Goal: Register for event/course

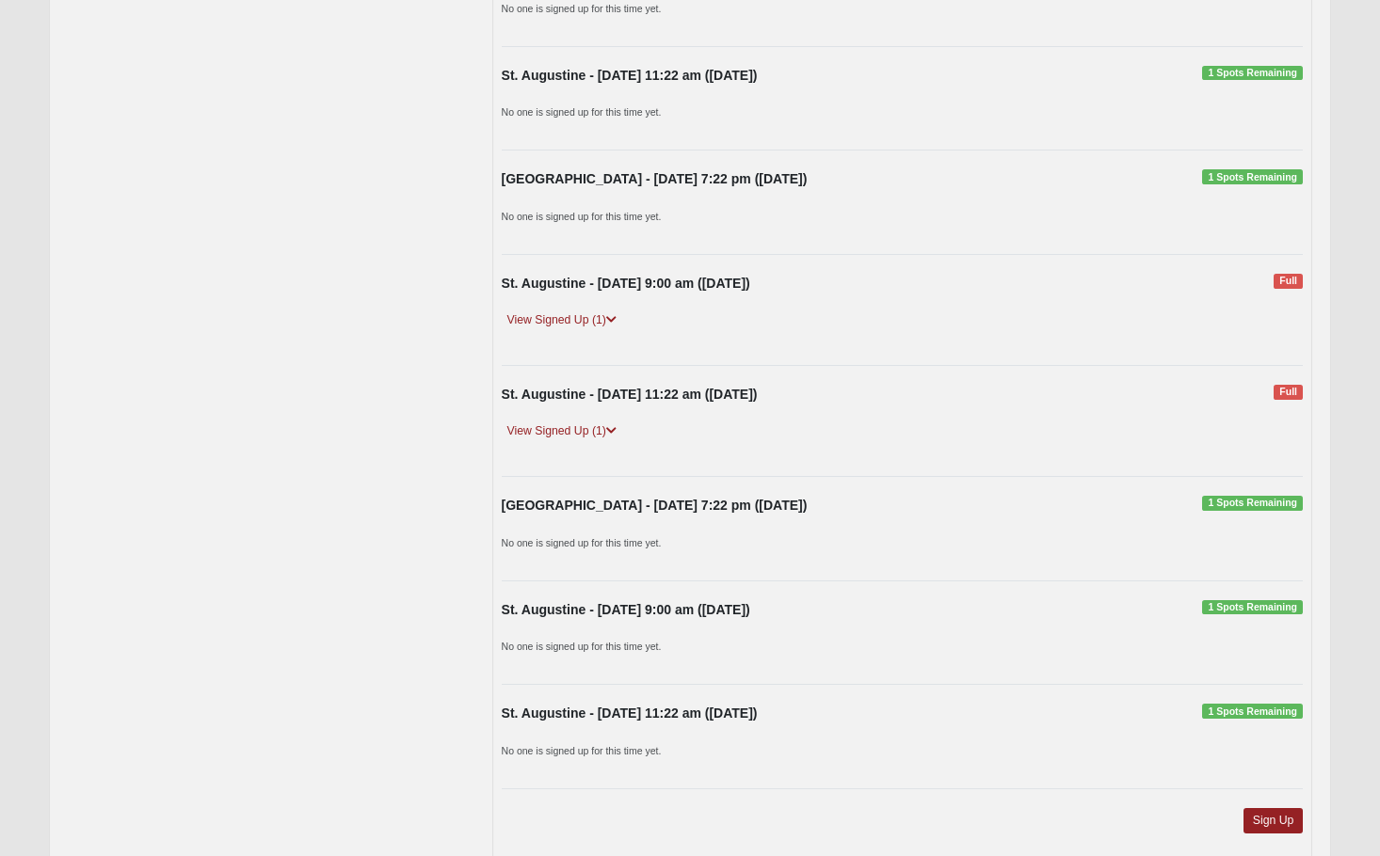
scroll to position [753, 0]
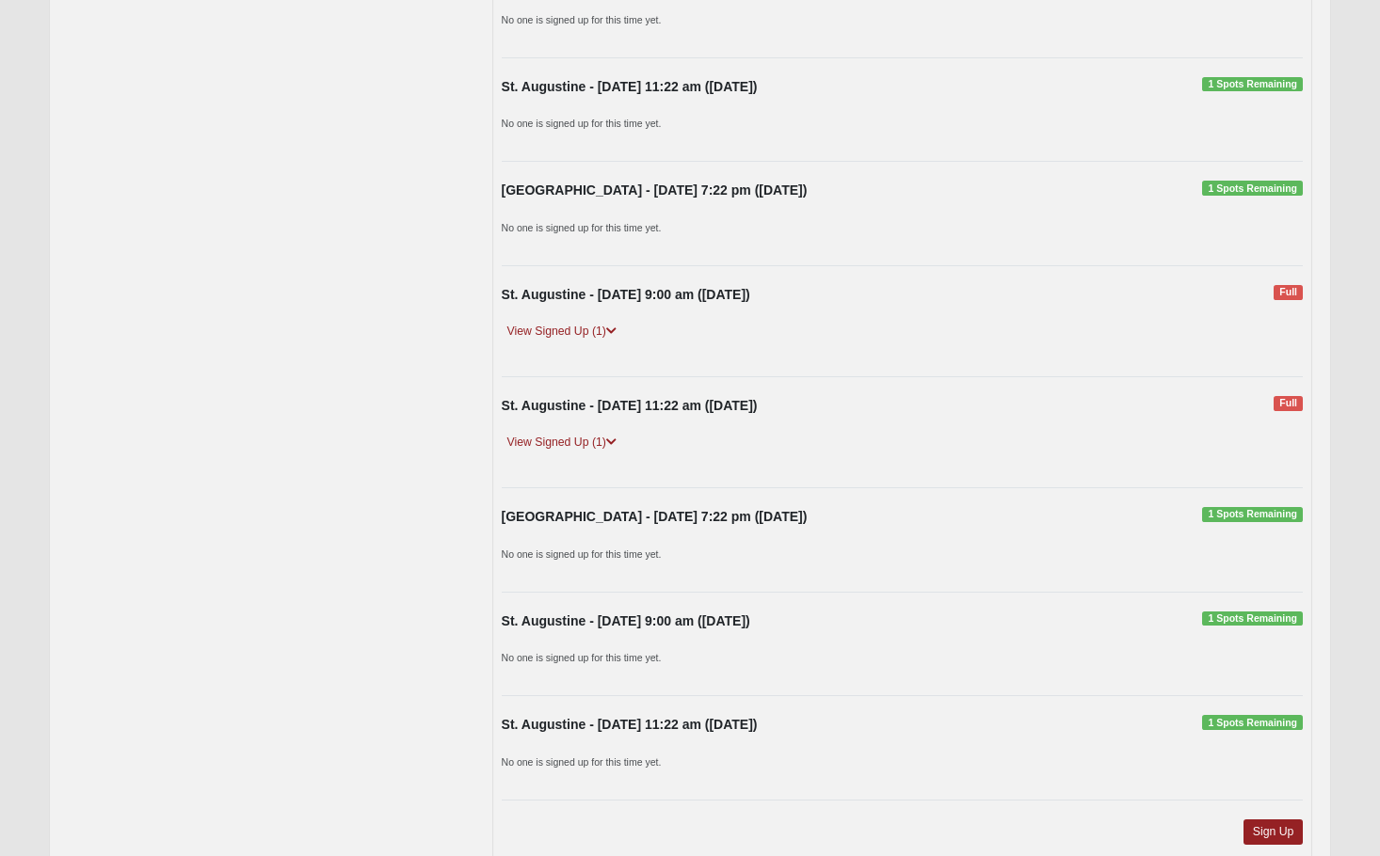
click at [1243, 192] on span "1 Spots Remaining" at bounding box center [1252, 188] width 101 height 15
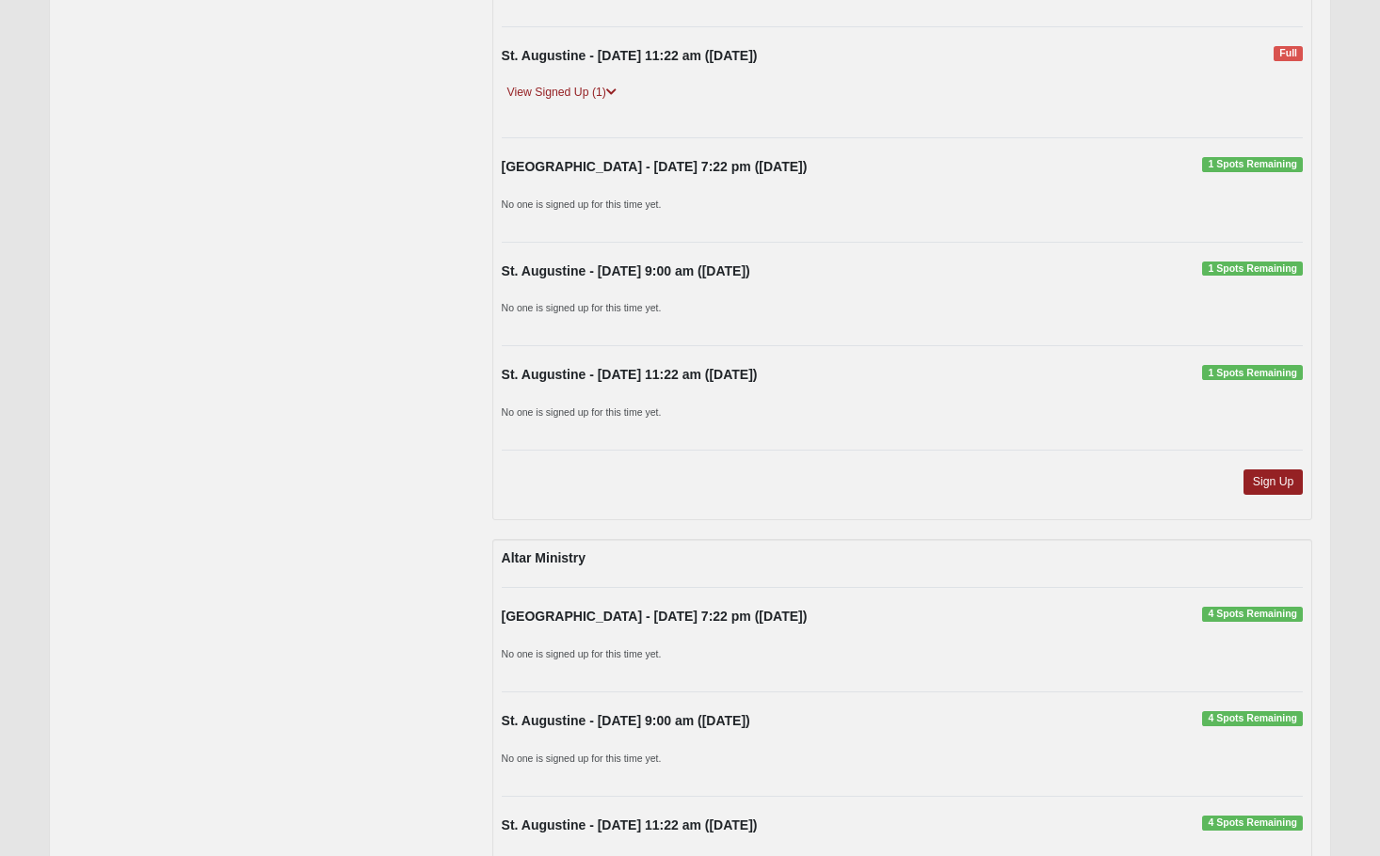
scroll to position [1129, 0]
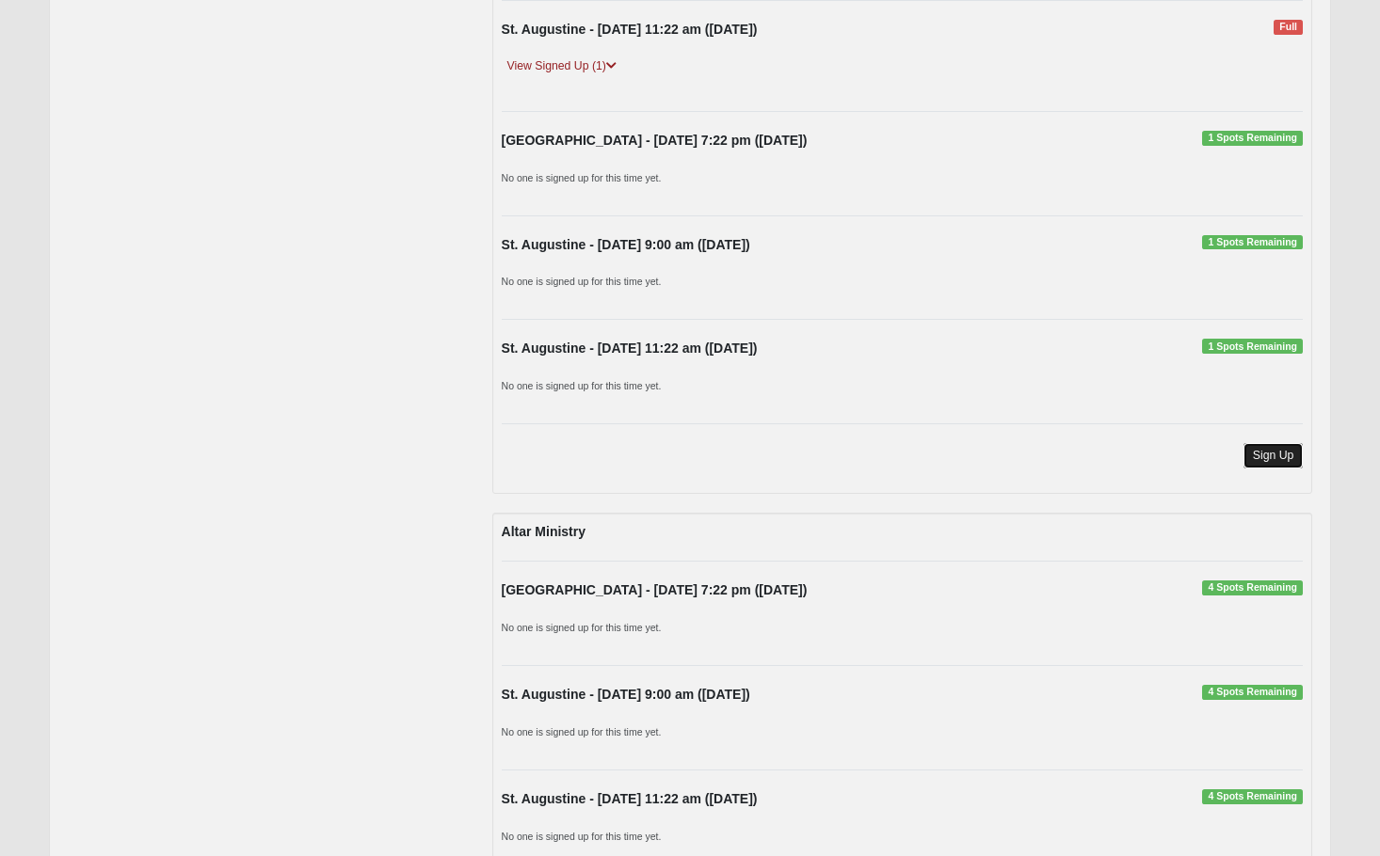
click at [1254, 466] on link "Sign Up" at bounding box center [1273, 455] width 60 height 25
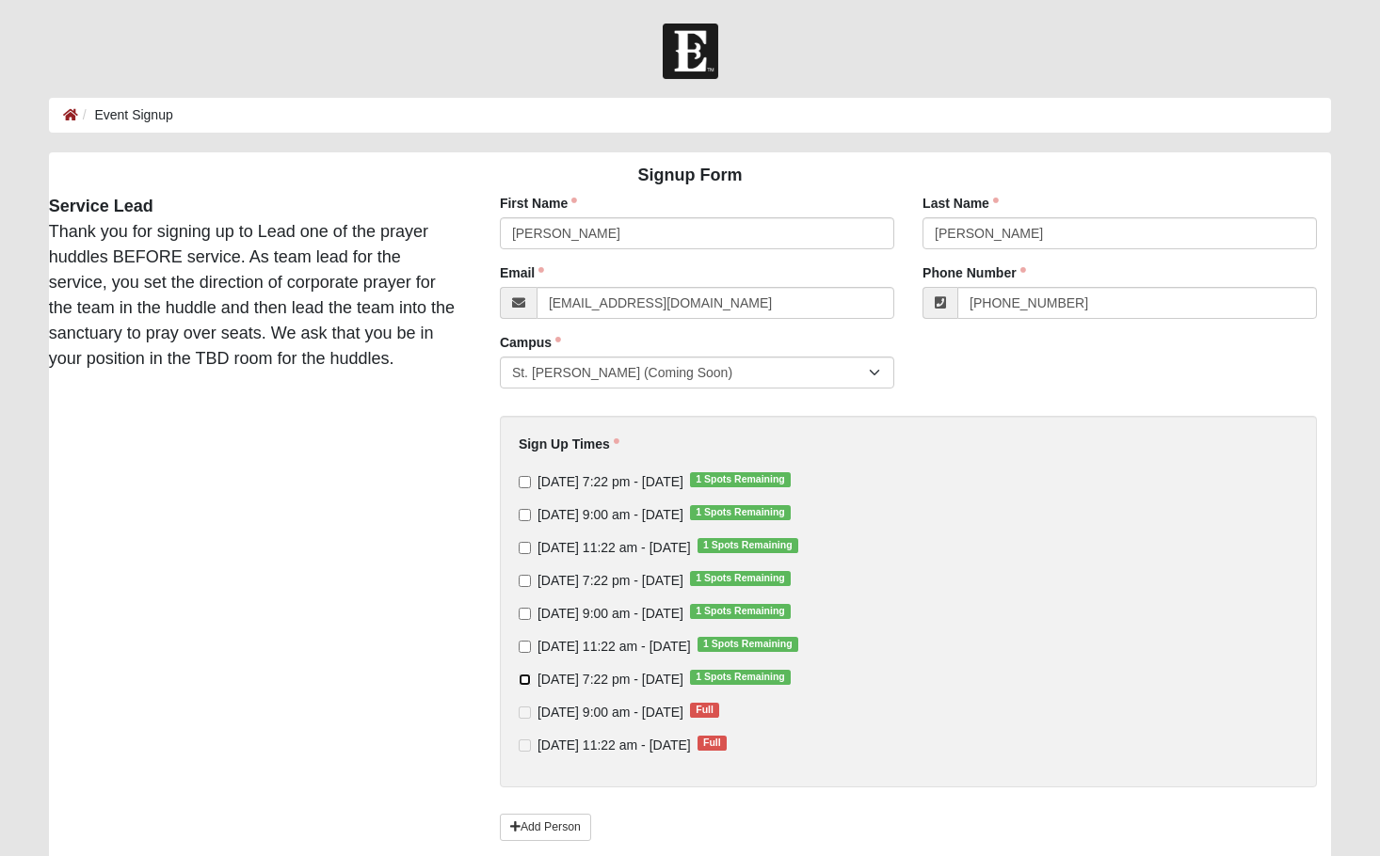
click at [526, 683] on input "Thursday 7:22 pm - Oct 30 2025 1 Spots Remaining" at bounding box center [525, 680] width 12 height 12
checkbox input "true"
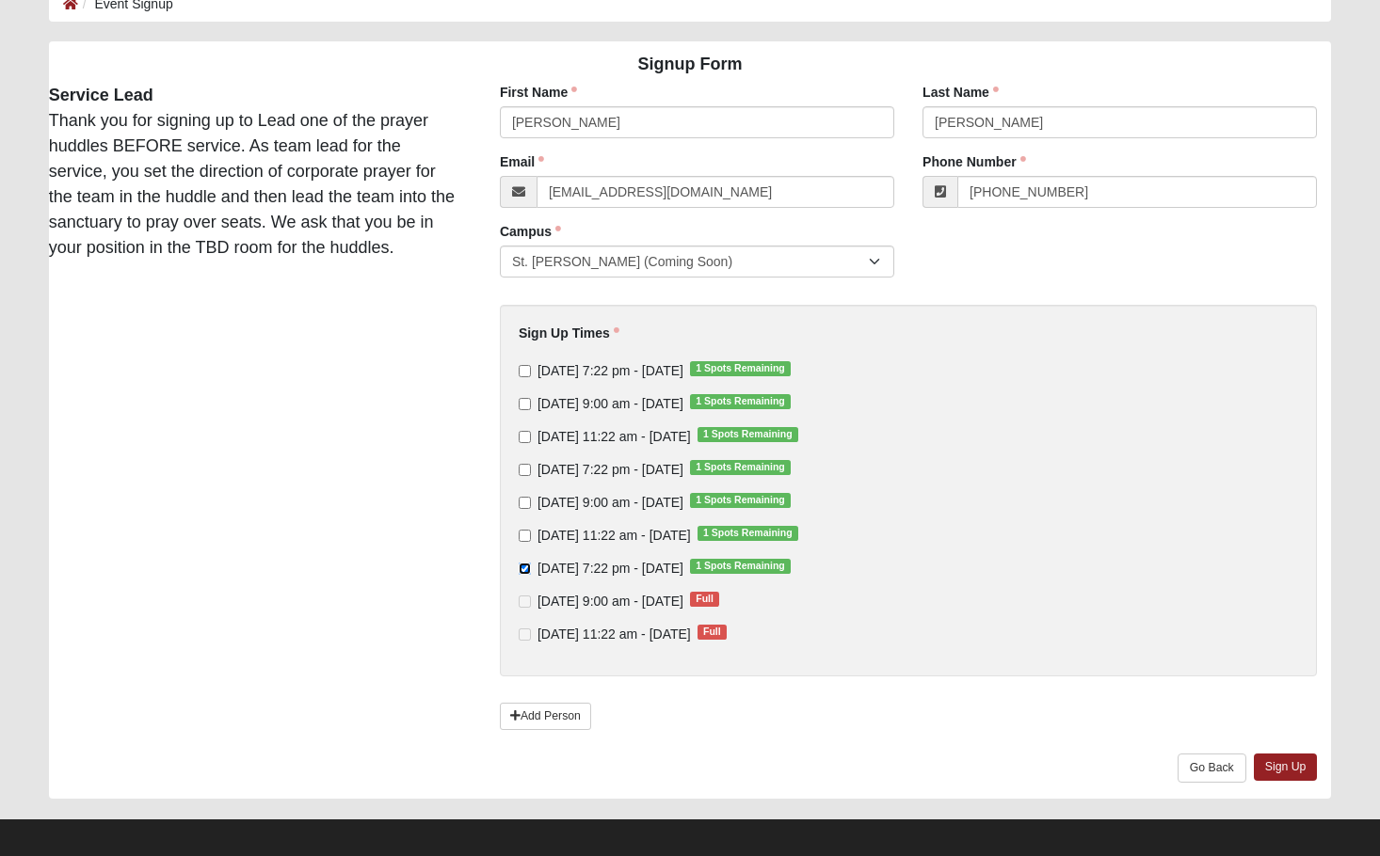
scroll to position [122, 0]
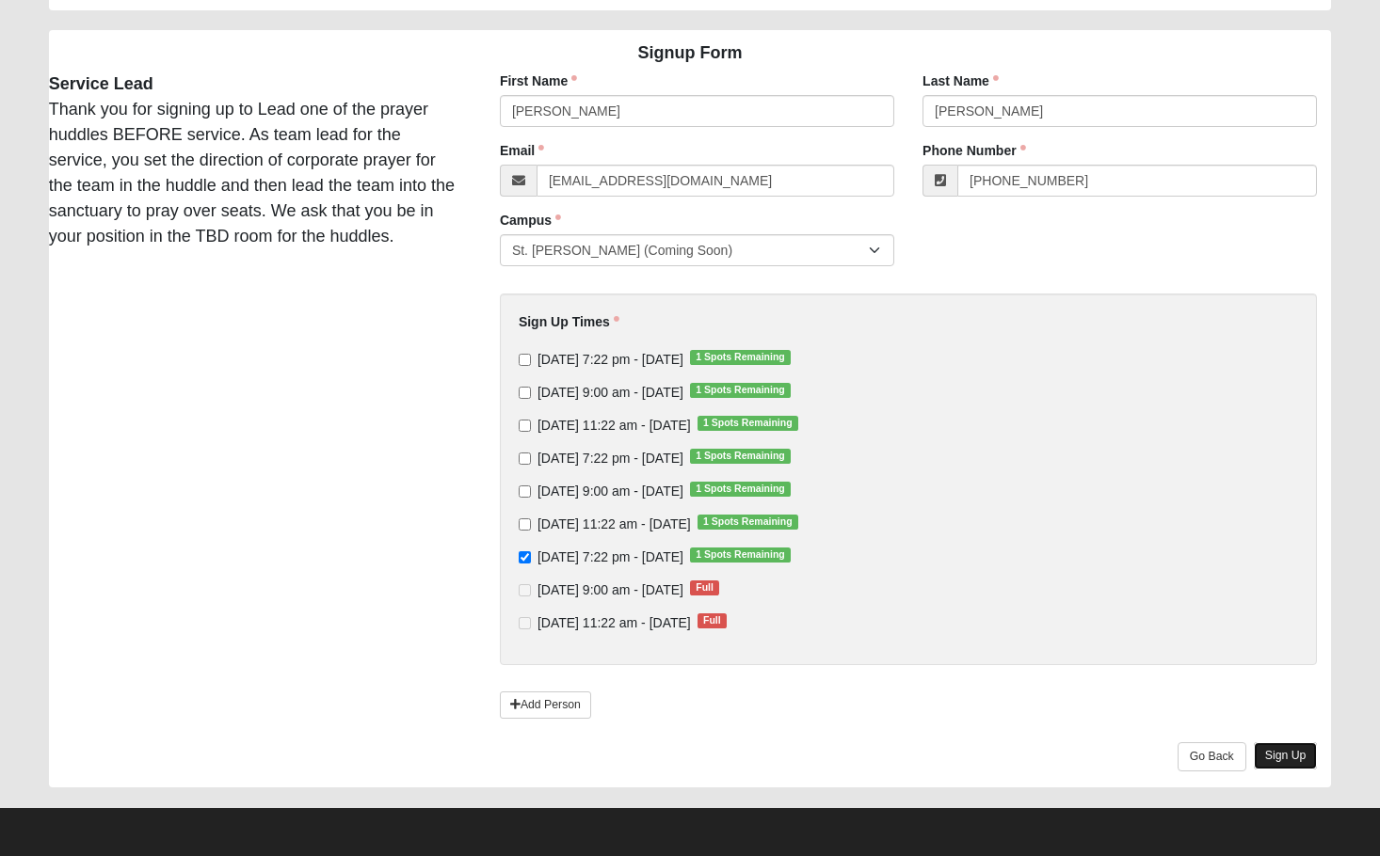
click at [1265, 763] on link "Sign Up" at bounding box center [1286, 756] width 64 height 27
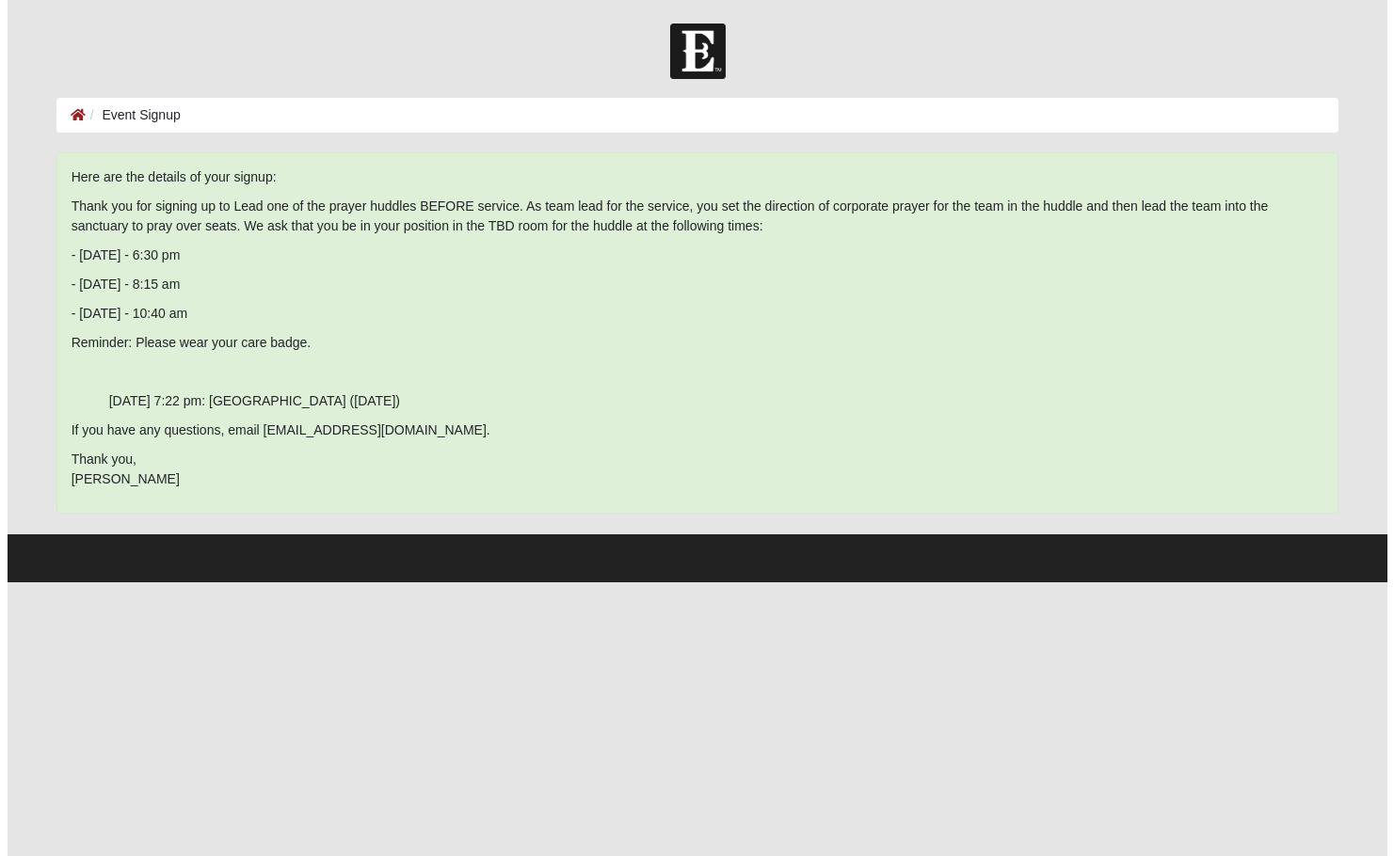
scroll to position [0, 0]
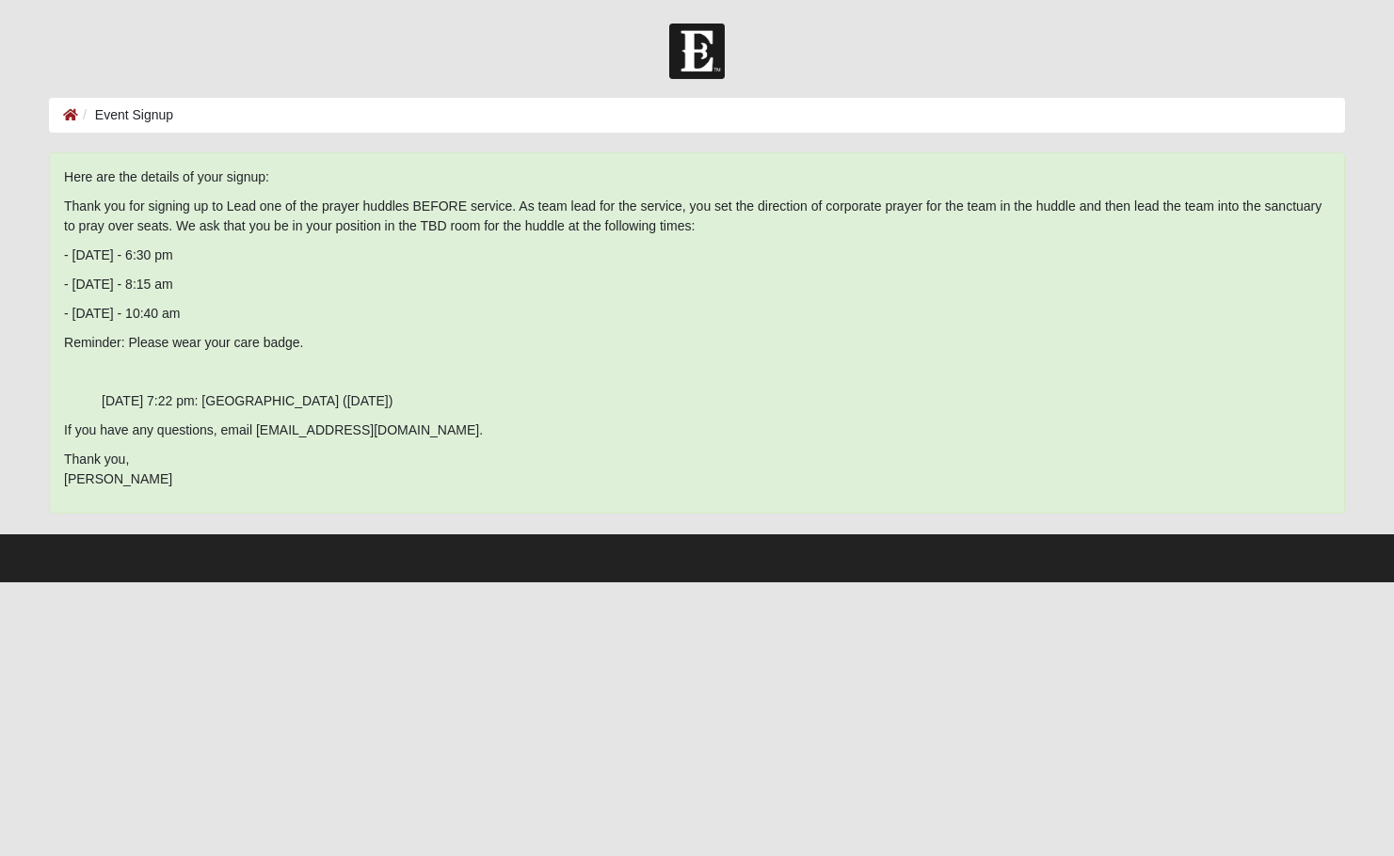
click at [58, 109] on ol "Event Signup" at bounding box center [697, 115] width 1296 height 35
click at [72, 119] on icon at bounding box center [70, 114] width 15 height 13
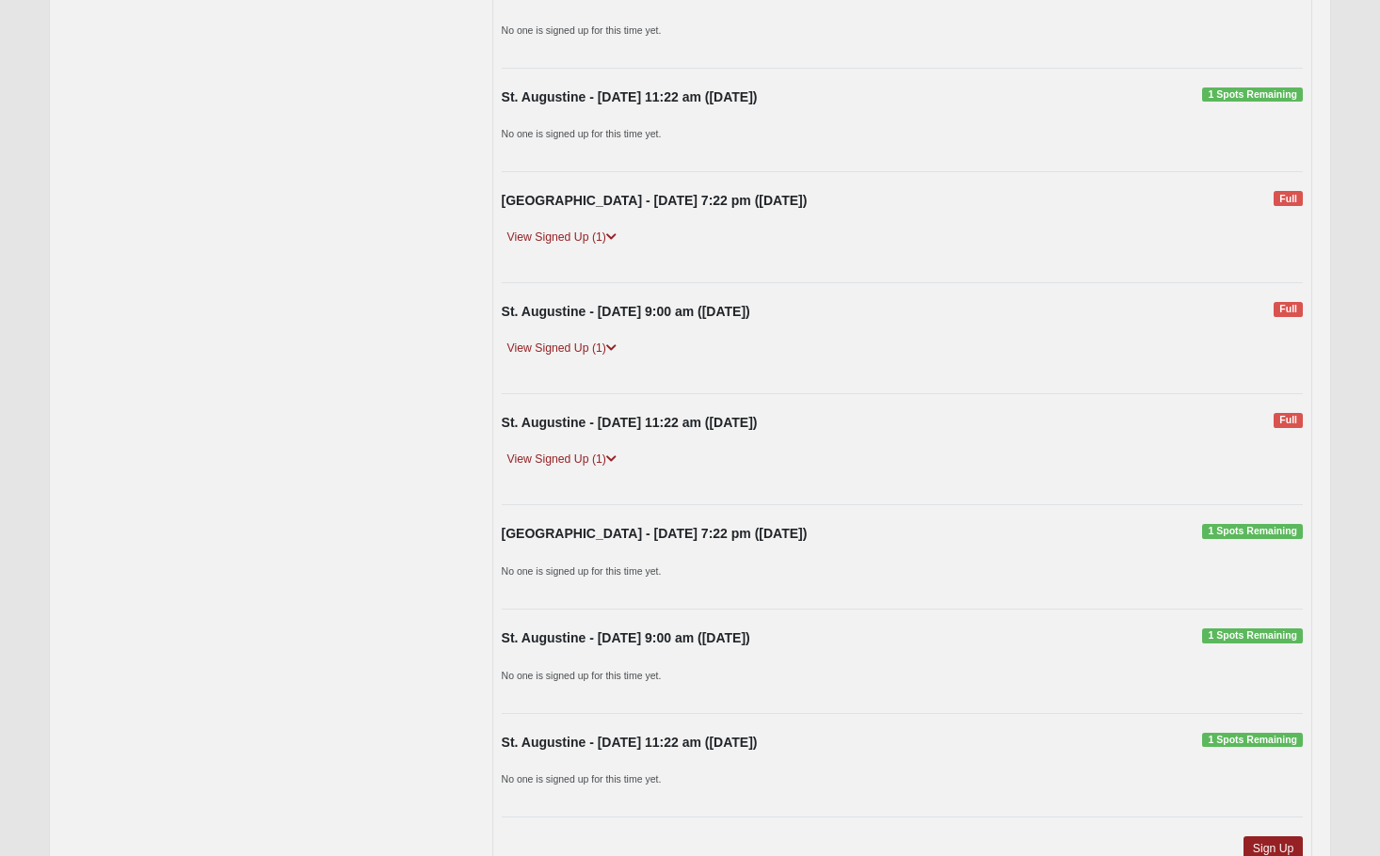
scroll to position [847, 0]
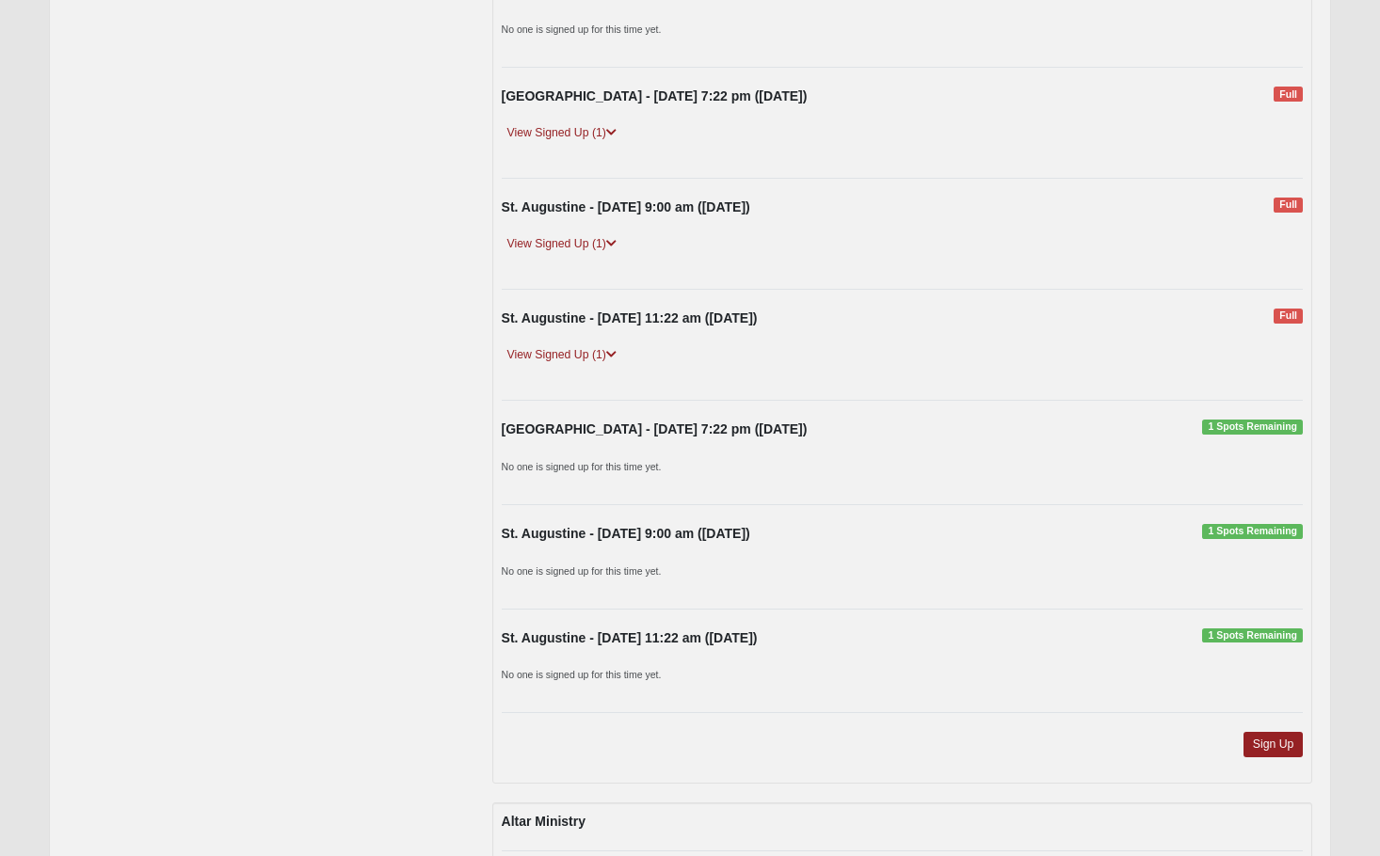
click at [643, 430] on strong "St. Augustine - Thursday 7:22 pm (11/6/2025)" at bounding box center [655, 429] width 306 height 15
click at [1265, 743] on link "Sign Up" at bounding box center [1273, 744] width 60 height 25
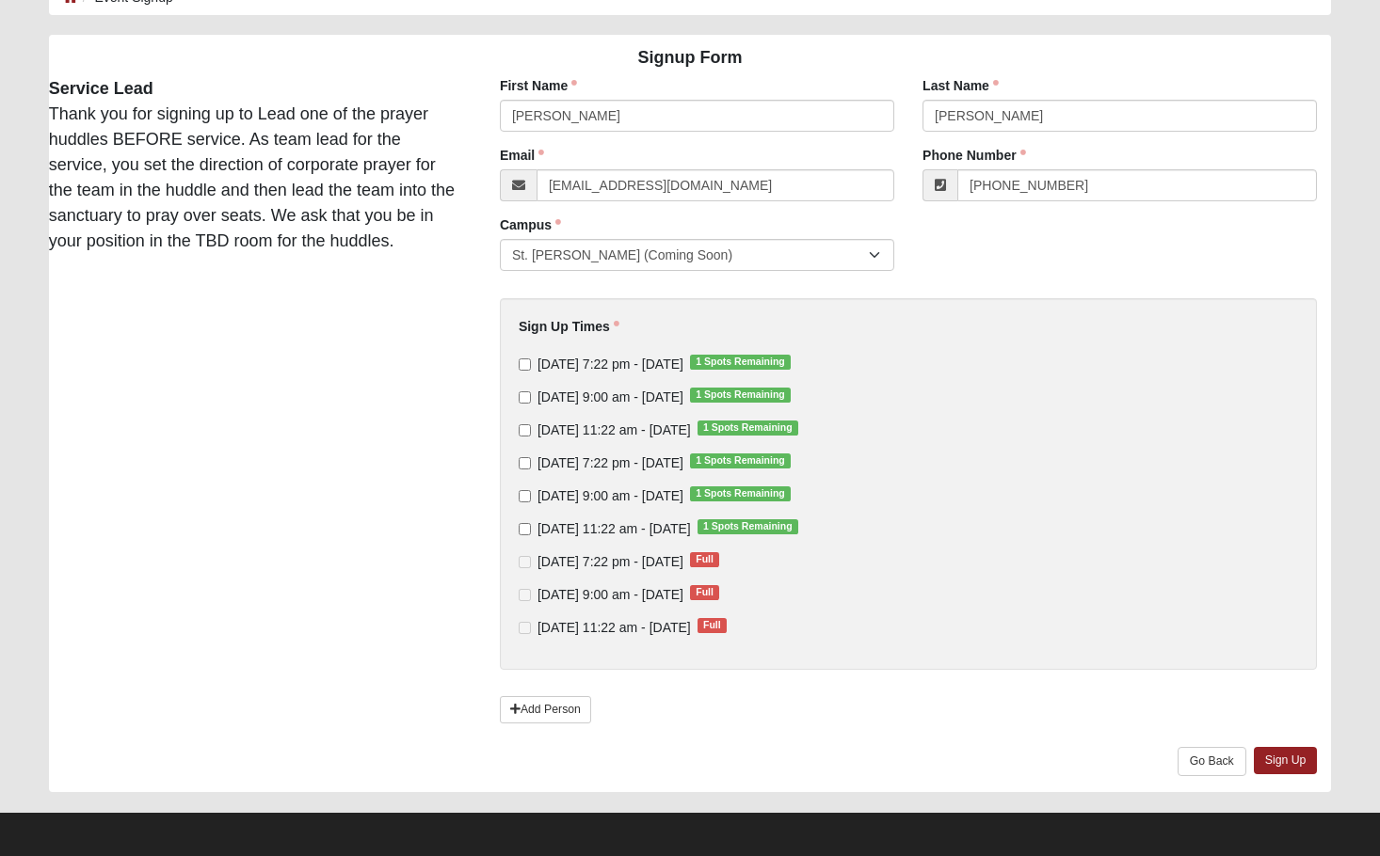
scroll to position [122, 0]
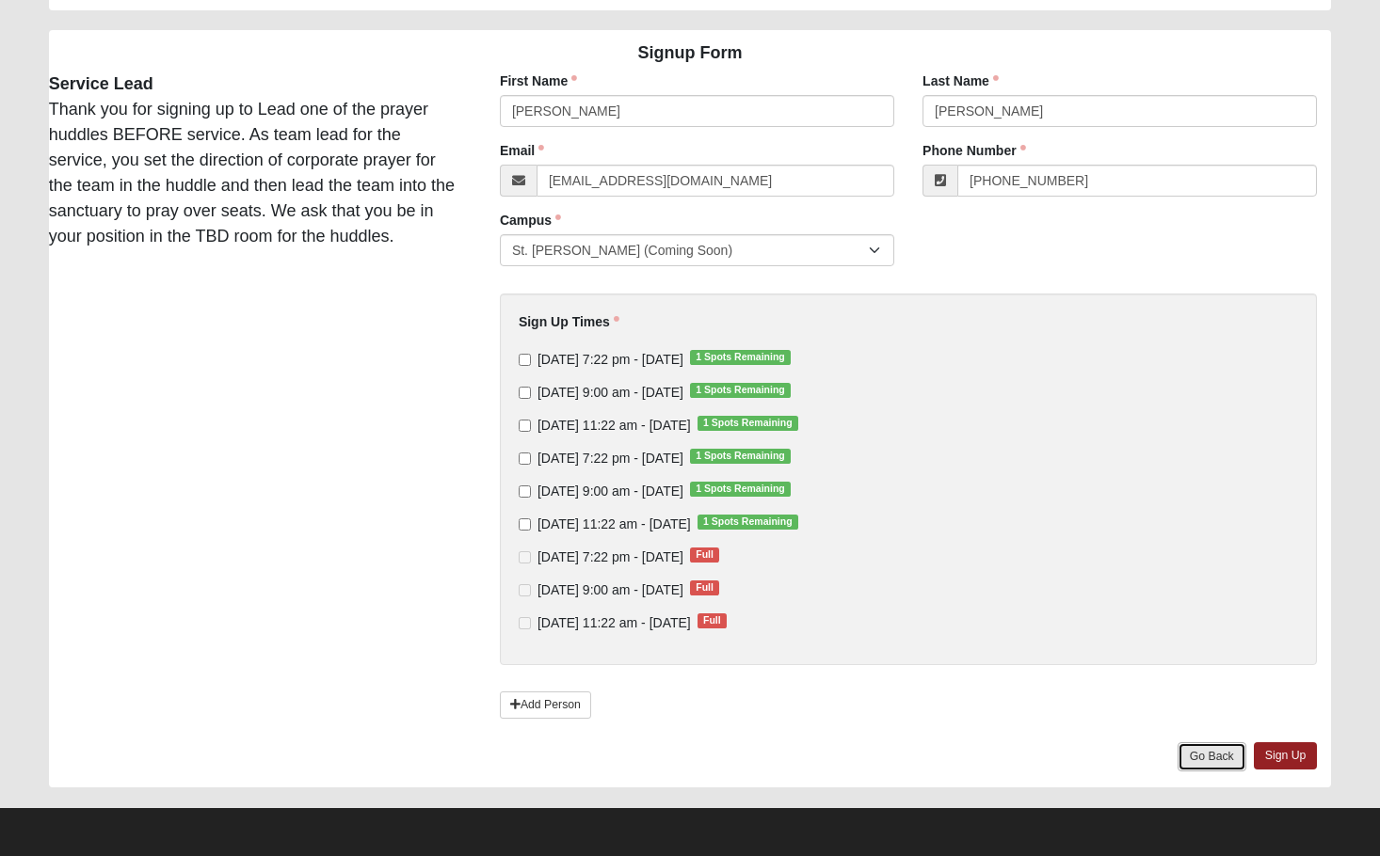
click at [1194, 752] on link "Go Back" at bounding box center [1211, 757] width 69 height 29
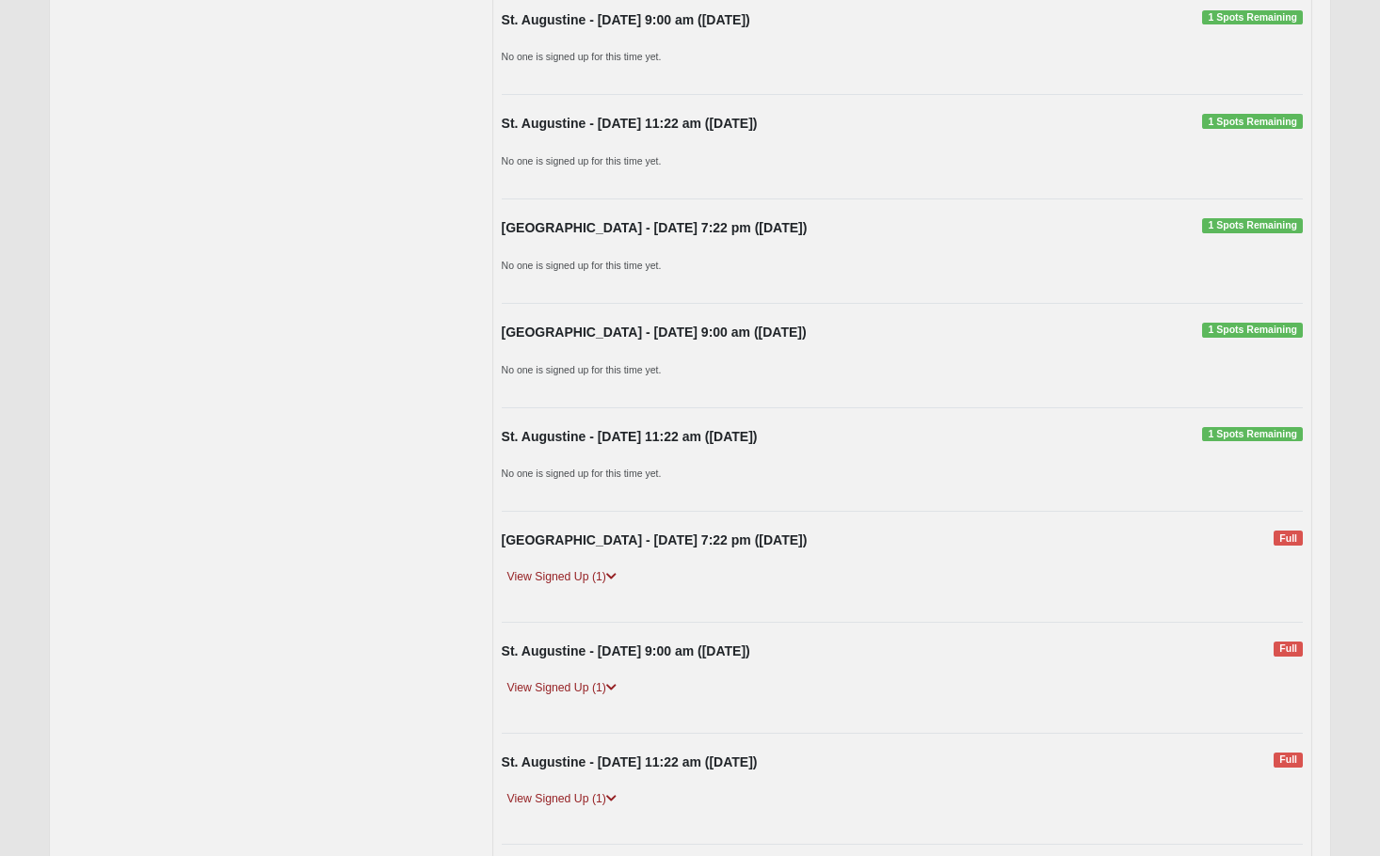
scroll to position [94, 0]
